Goal: Navigation & Orientation: Find specific page/section

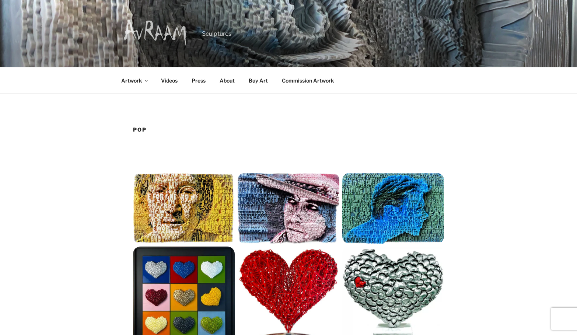
click at [168, 36] on img at bounding box center [155, 32] width 67 height 29
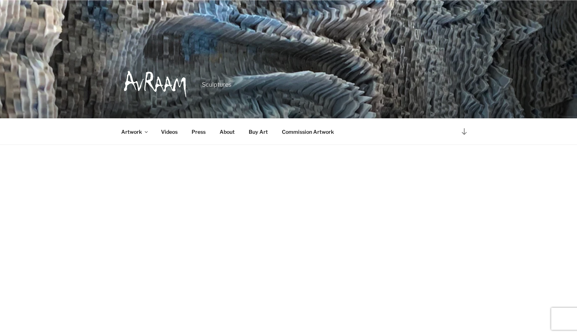
scroll to position [190, 0]
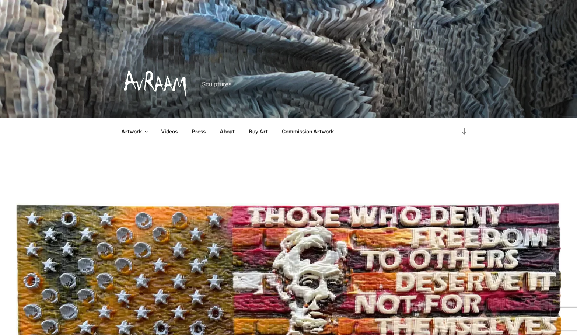
click at [225, 129] on link "About" at bounding box center [227, 131] width 28 height 18
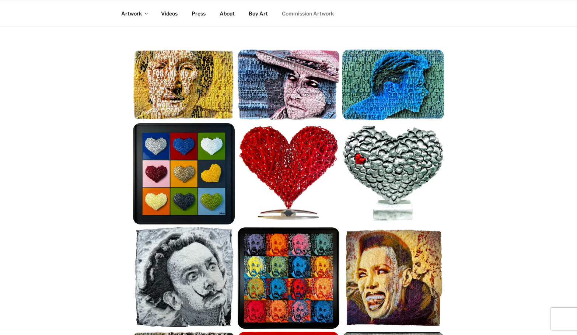
scroll to position [127, 0]
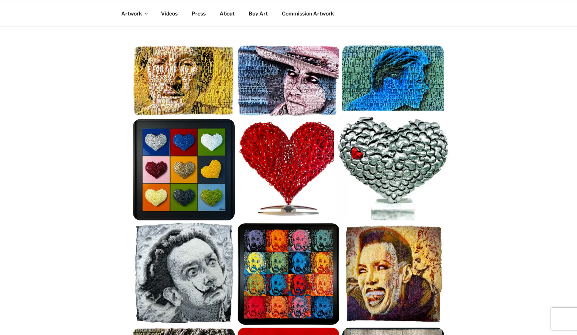
click at [369, 157] on img at bounding box center [393, 170] width 112 height 112
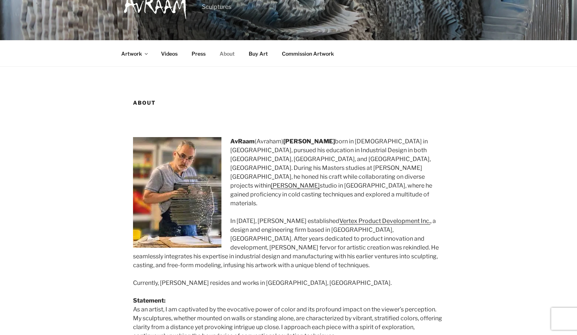
scroll to position [28, 0]
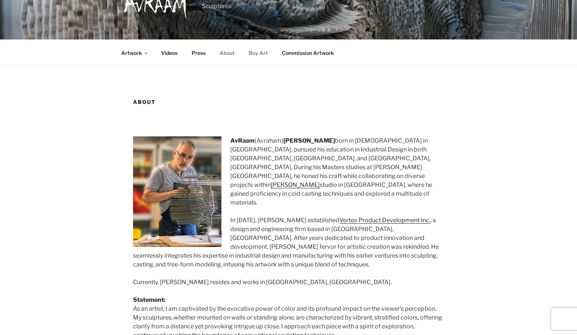
click at [255, 53] on link "Buy Art" at bounding box center [258, 53] width 32 height 18
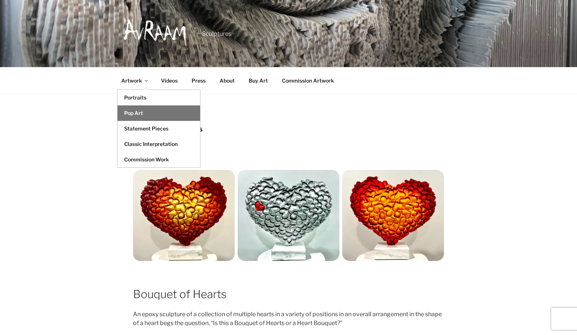
click at [126, 115] on link "Pop Art" at bounding box center [158, 112] width 83 height 15
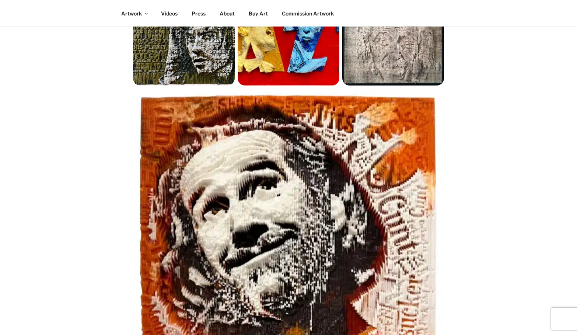
scroll to position [455, 0]
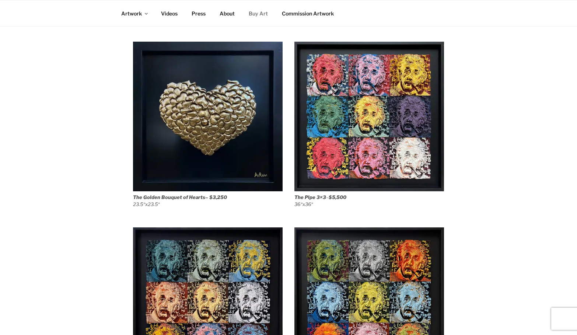
scroll to position [123, 0]
